Goal: Information Seeking & Learning: Learn about a topic

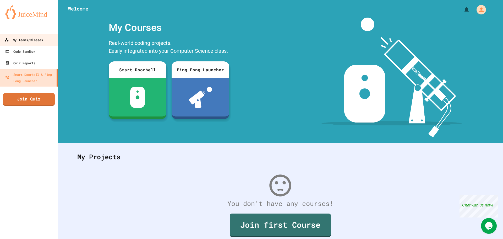
click at [39, 37] on div "My Teams/Classes" at bounding box center [23, 40] width 39 height 7
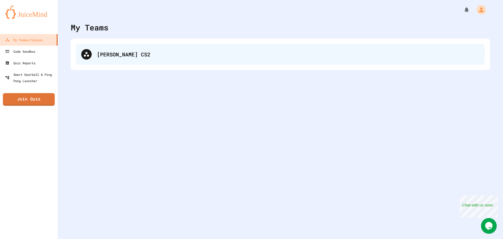
click at [164, 48] on div "[PERSON_NAME] CS2" at bounding box center [280, 54] width 409 height 21
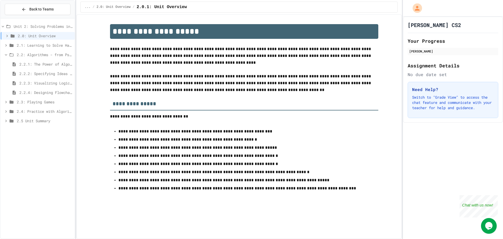
click at [106, 127] on div "**********" at bounding box center [244, 111] width 306 height 174
click at [50, 105] on div "2.3: Playing Games" at bounding box center [38, 102] width 74 height 8
click at [25, 53] on span "2.2: Algorithms - from Pseudocode to Flowcharts" at bounding box center [45, 55] width 56 height 6
click at [419, 139] on div "[PERSON_NAME] CS2 Your Progress [PERSON_NAME] Assignment Details No due date se…" at bounding box center [453, 128] width 100 height 222
